Goal: Transaction & Acquisition: Purchase product/service

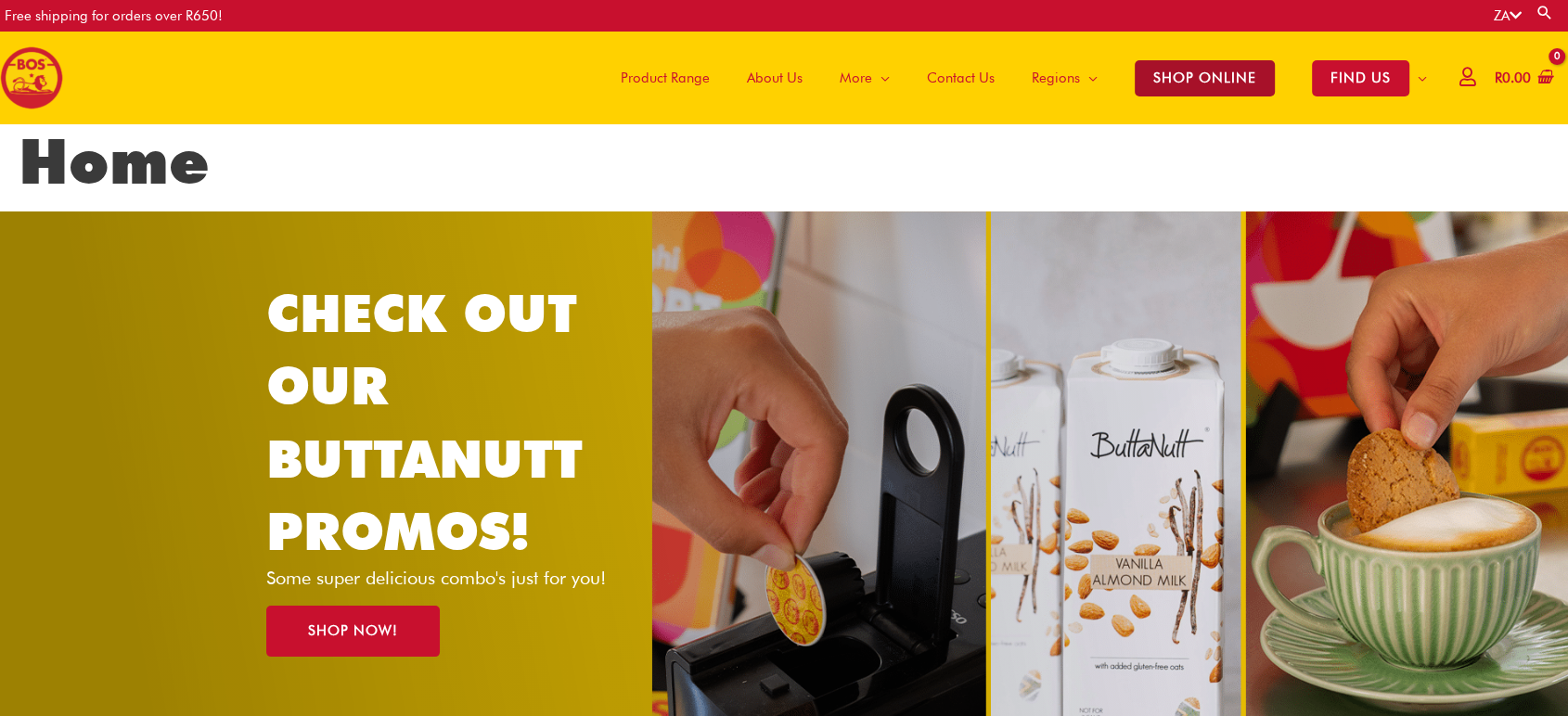
click at [1249, 69] on span "SHOP ONLINE" at bounding box center [1205, 78] width 140 height 36
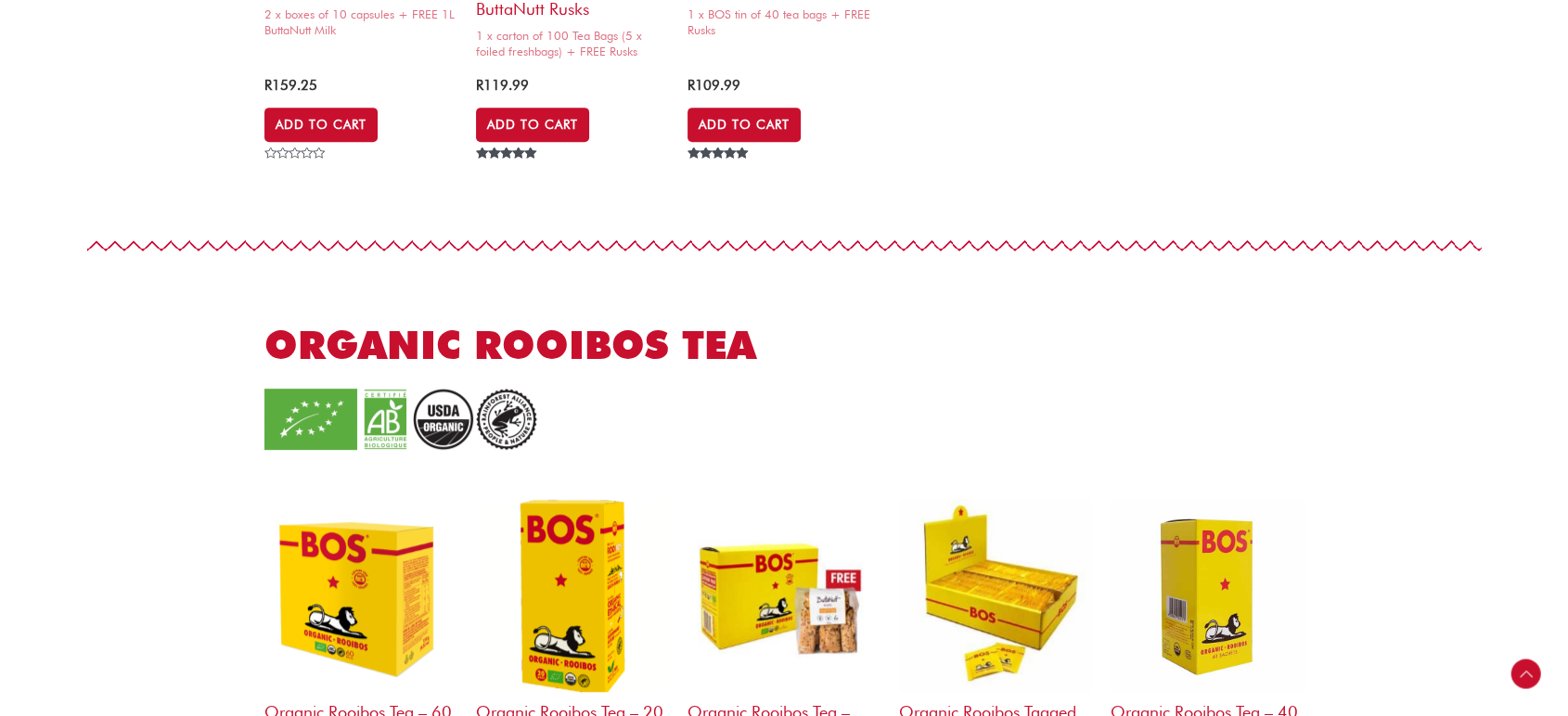
scroll to position [1133, 0]
